Goal: Information Seeking & Learning: Learn about a topic

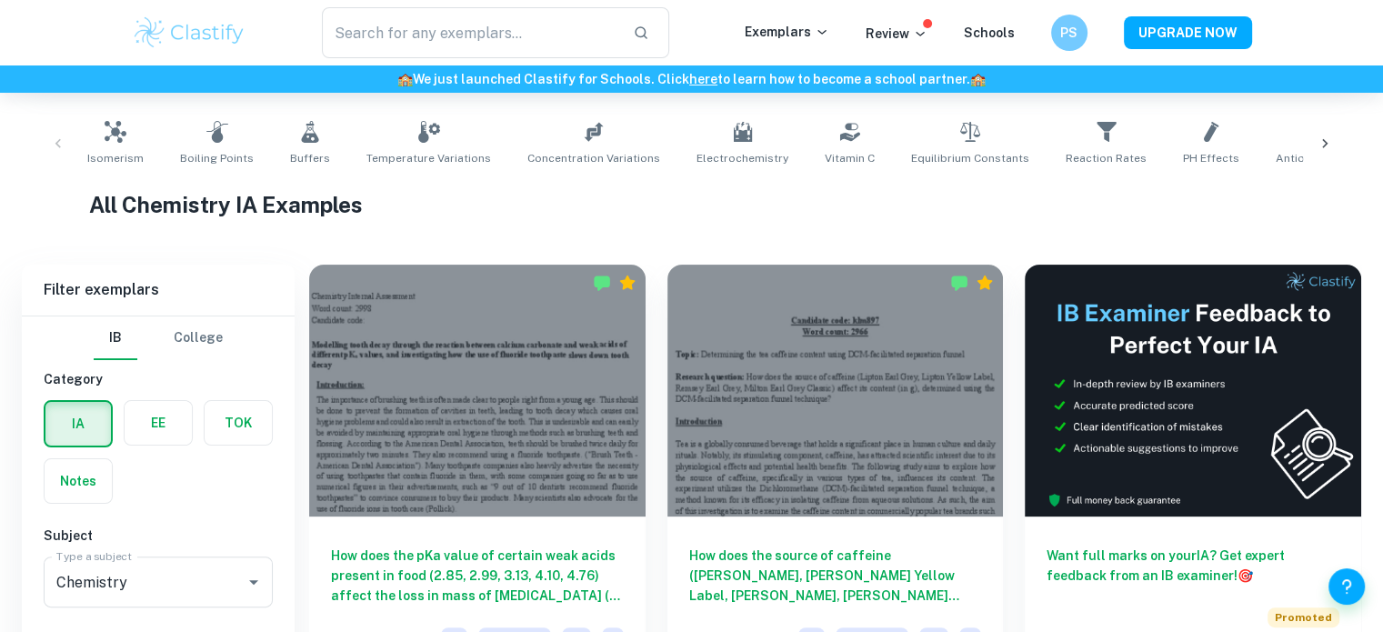
scroll to position [487, 0]
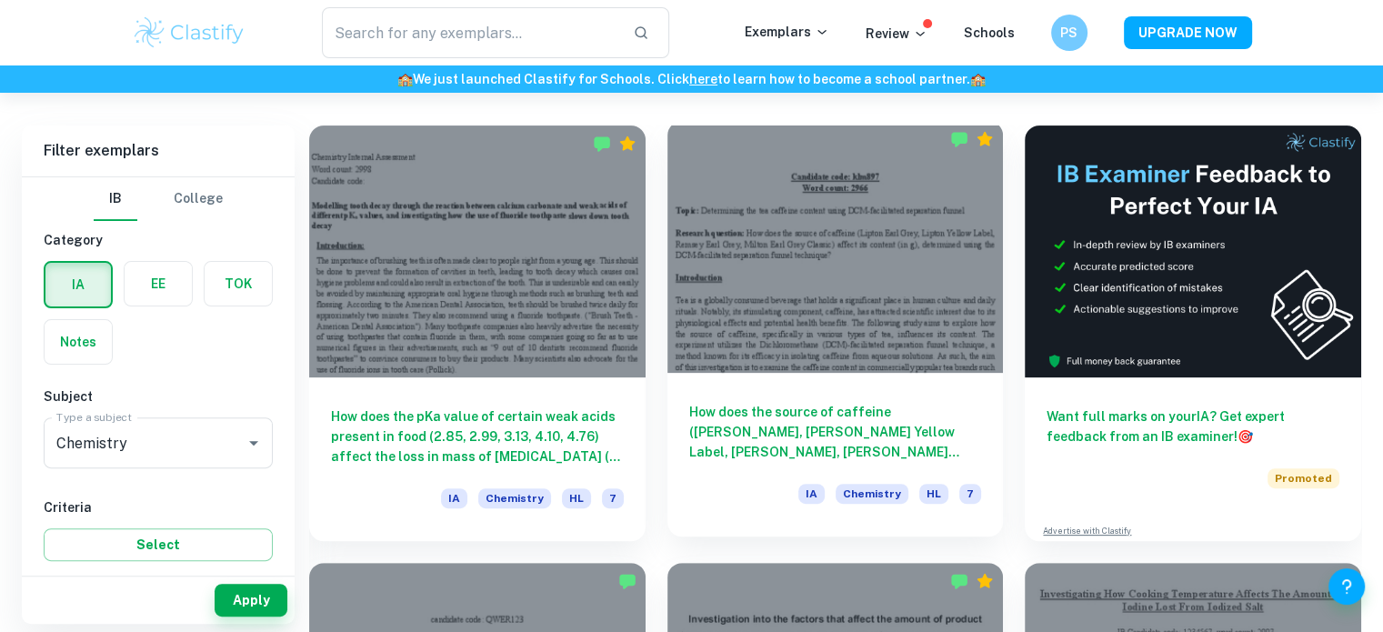
click at [743, 426] on h6 "How does the source of caffeine ([PERSON_NAME], [PERSON_NAME] Yellow Label, [PE…" at bounding box center [835, 432] width 293 height 60
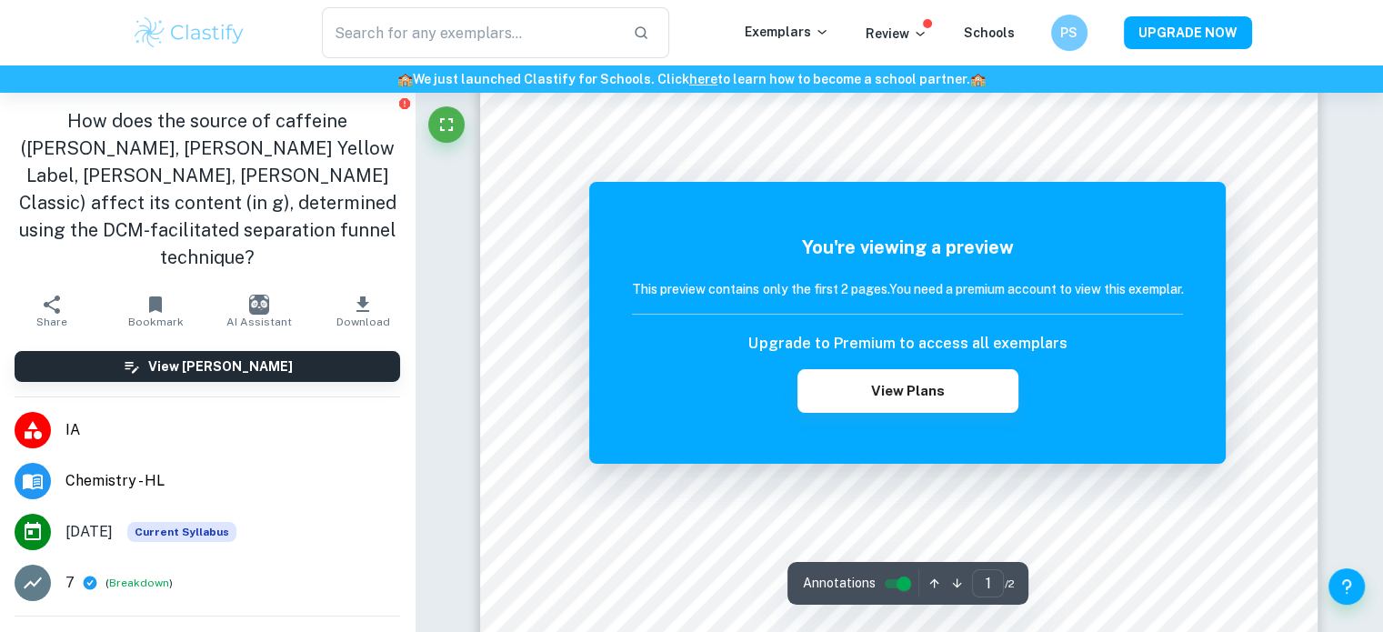
scroll to position [560, 0]
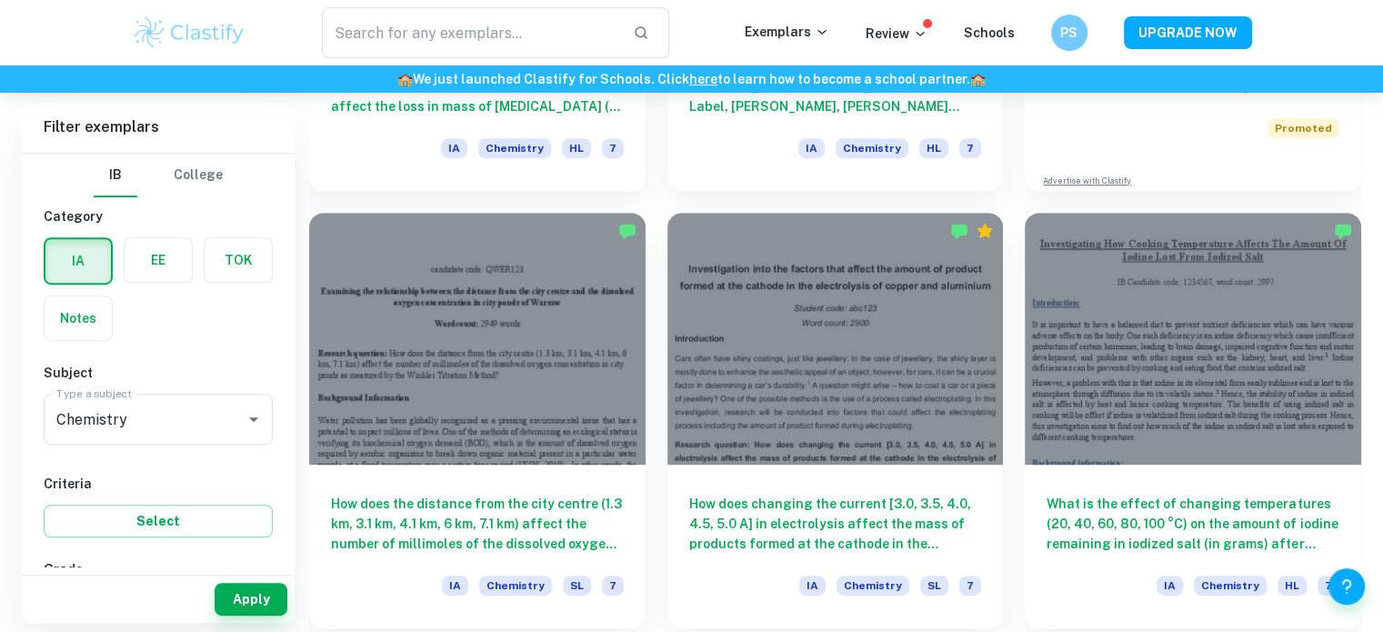
scroll to position [844, 0]
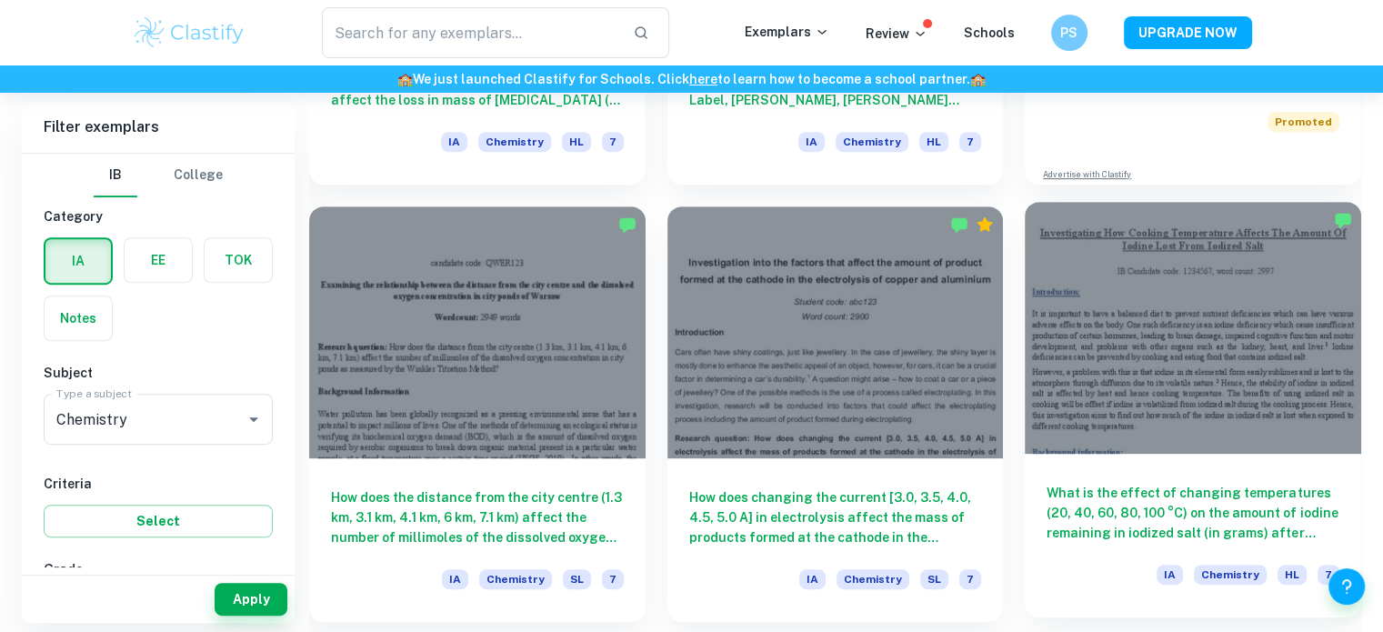
click at [1175, 496] on h6 "What is the effect of changing temperatures (20, 40, 60, 80, 100 °C) on the amo…" at bounding box center [1193, 513] width 293 height 60
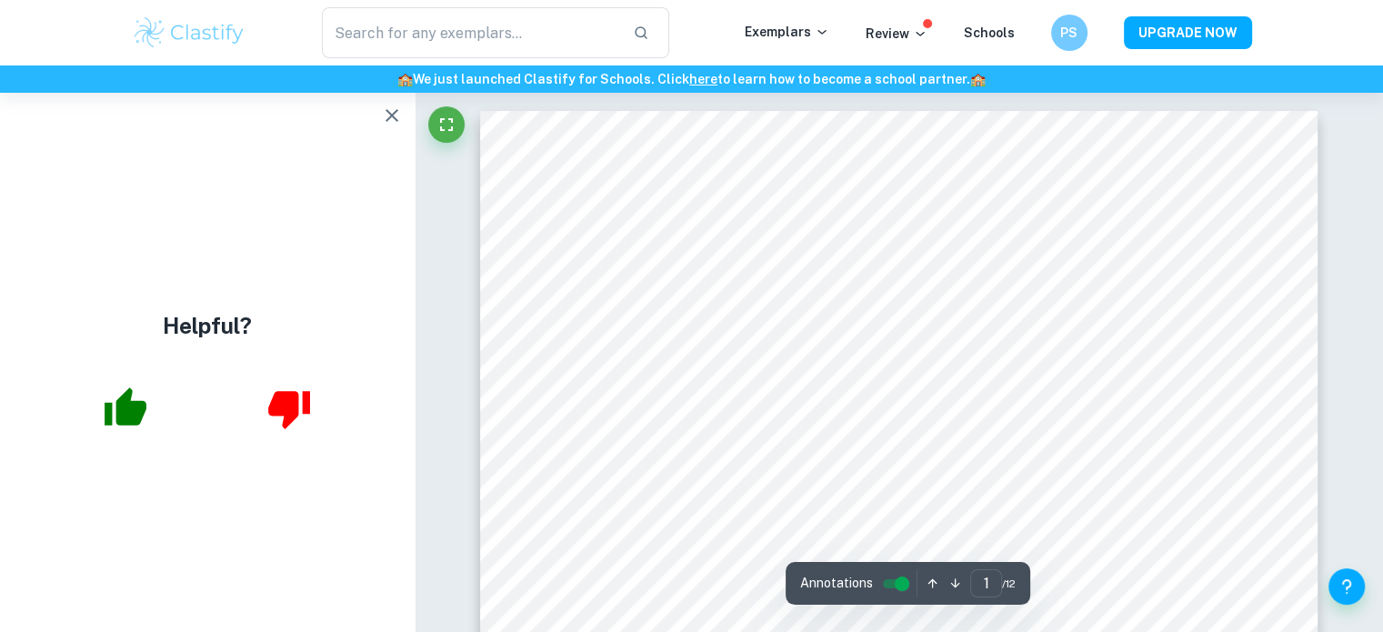
click at [390, 114] on icon "button" at bounding box center [392, 115] width 13 height 13
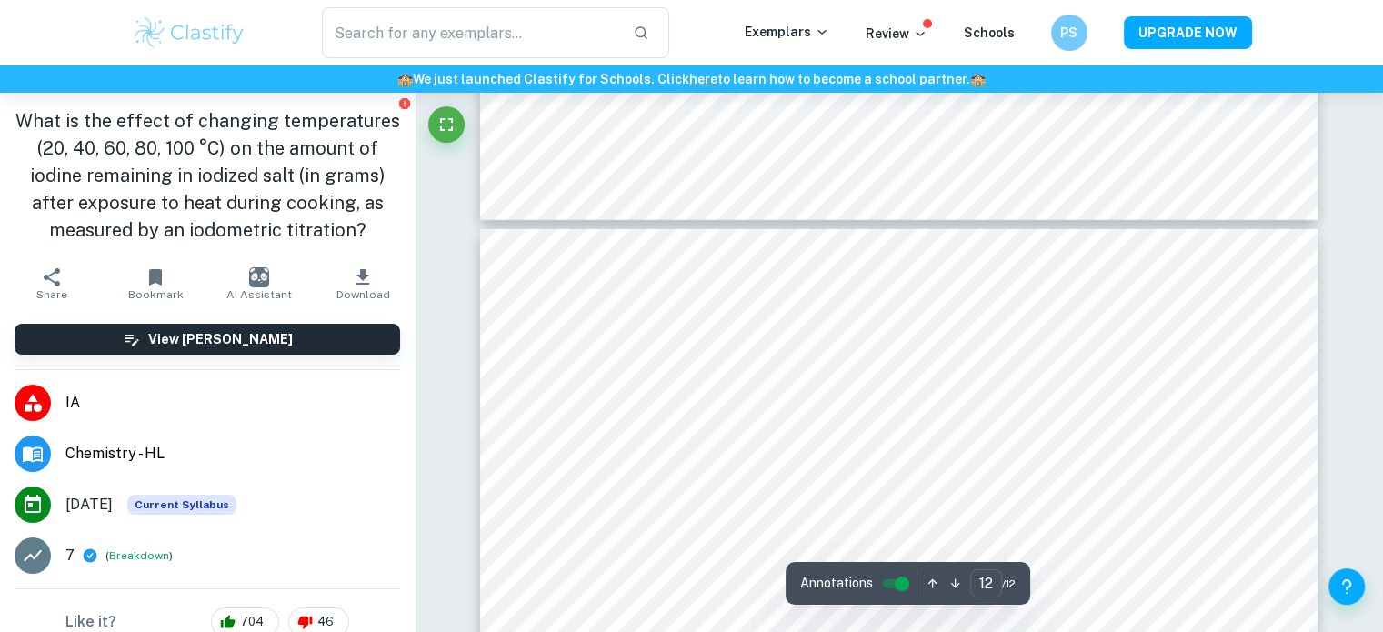
scroll to position [12425, 0]
type input "1"
